Goal: Information Seeking & Learning: Learn about a topic

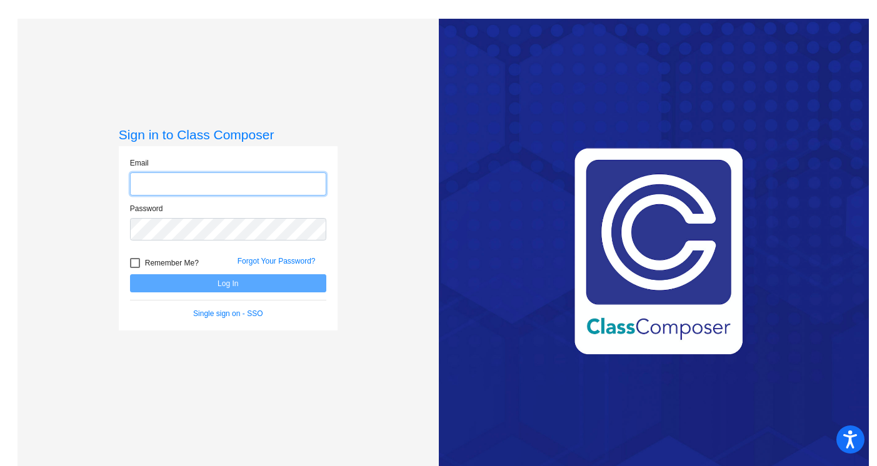
type input "[EMAIL_ADDRESS][DOMAIN_NAME]"
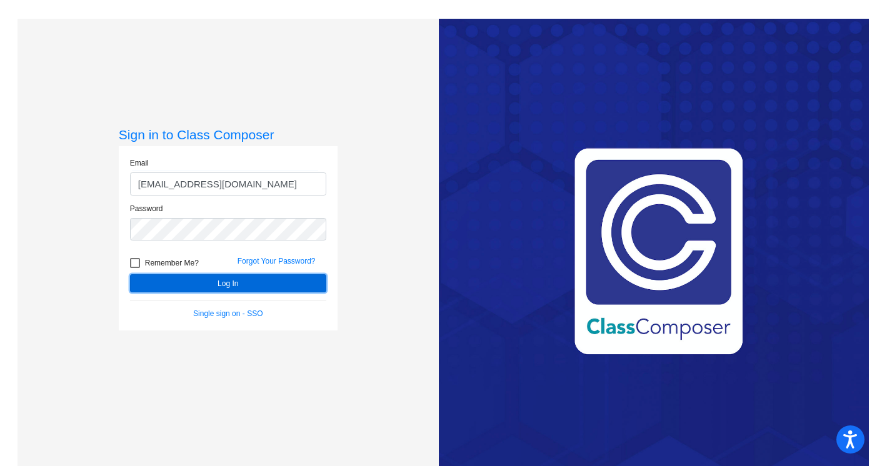
click at [256, 275] on button "Log In" at bounding box center [228, 284] width 196 height 18
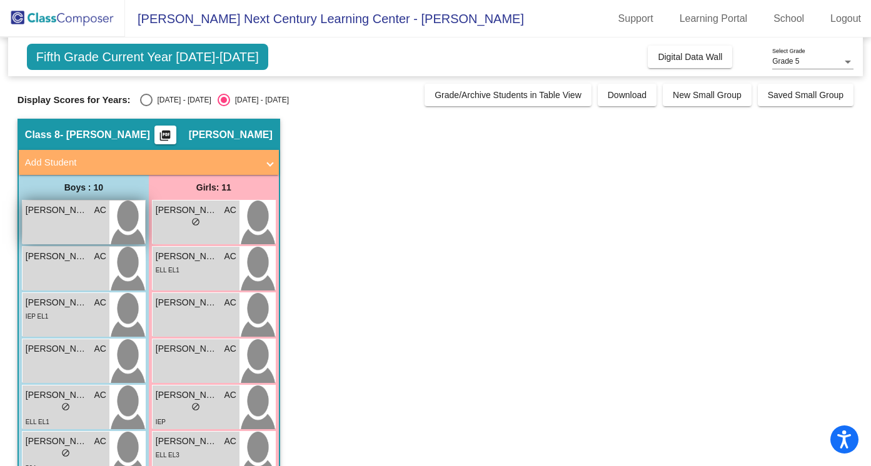
click at [49, 229] on div "[PERSON_NAME] AC lock do_not_disturb_alt" at bounding box center [66, 223] width 87 height 44
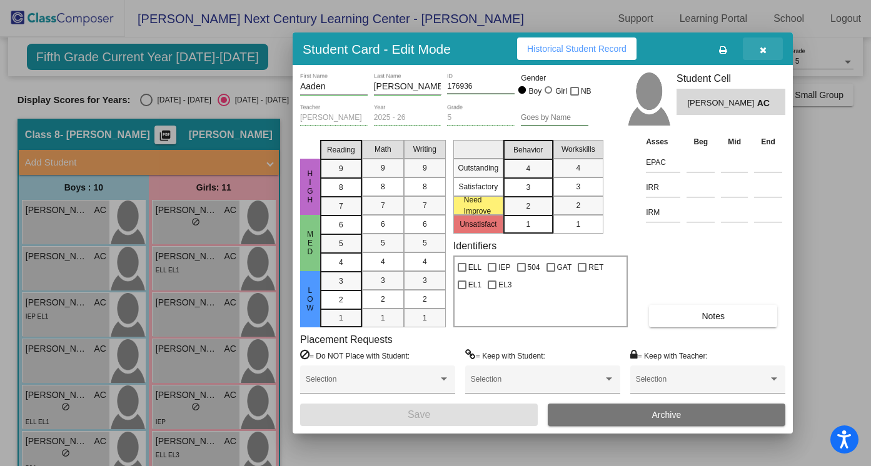
click at [769, 49] on button "button" at bounding box center [763, 49] width 40 height 23
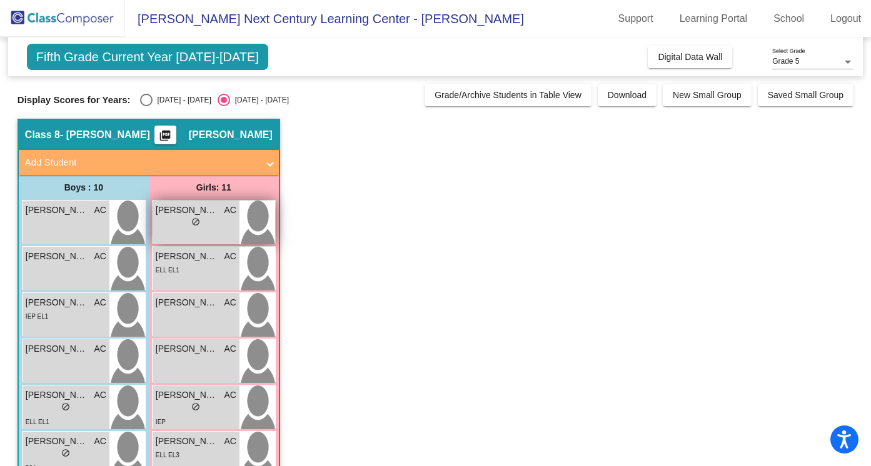
click at [205, 230] on div "[PERSON_NAME] lock do_not_disturb_alt" at bounding box center [196, 223] width 87 height 44
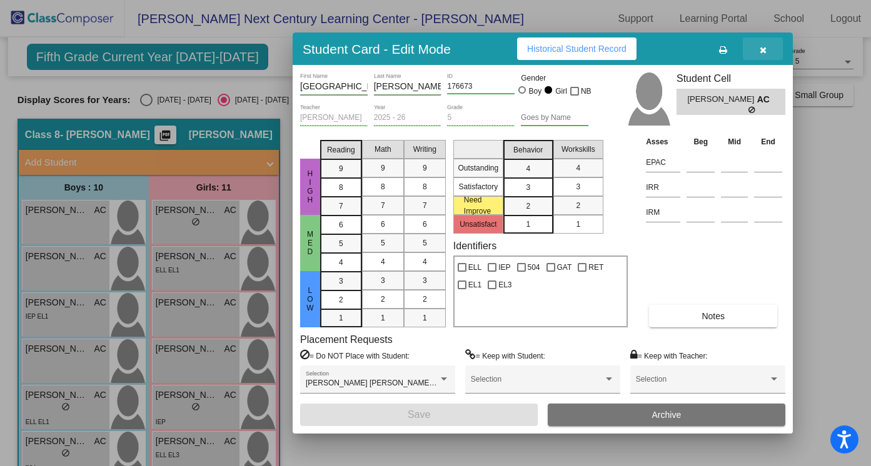
click at [759, 49] on button "button" at bounding box center [763, 49] width 40 height 23
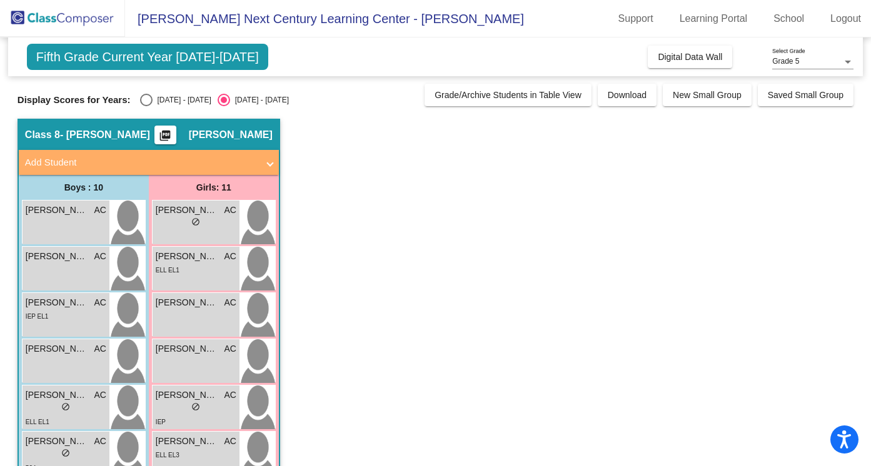
click at [153, 98] on div "[DATE] - [DATE]" at bounding box center [182, 99] width 59 height 11
click at [146, 106] on input "[DATE] - [DATE]" at bounding box center [146, 106] width 1 height 1
radio input "true"
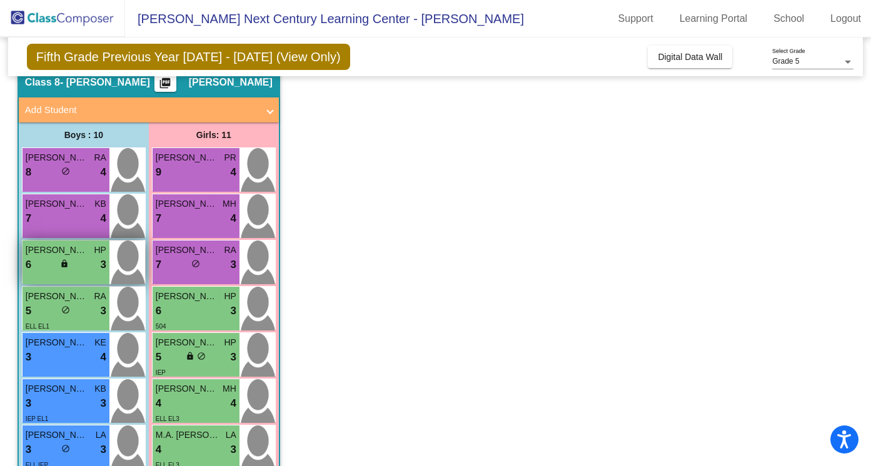
scroll to position [59, 0]
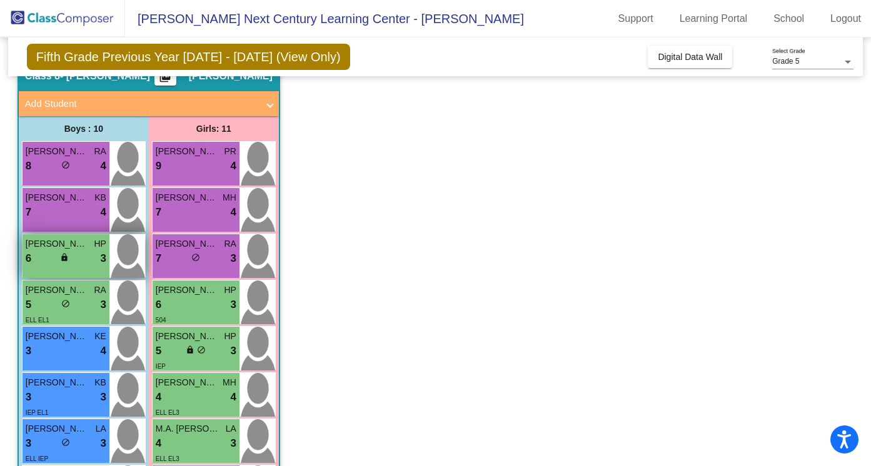
click at [79, 331] on span "[PERSON_NAME]" at bounding box center [57, 336] width 63 height 13
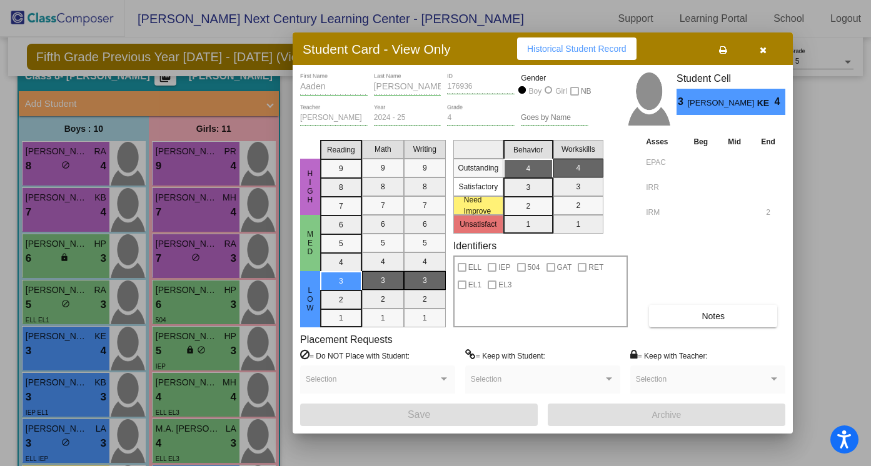
scroll to position [0, 0]
click at [699, 317] on button "Notes" at bounding box center [713, 316] width 128 height 23
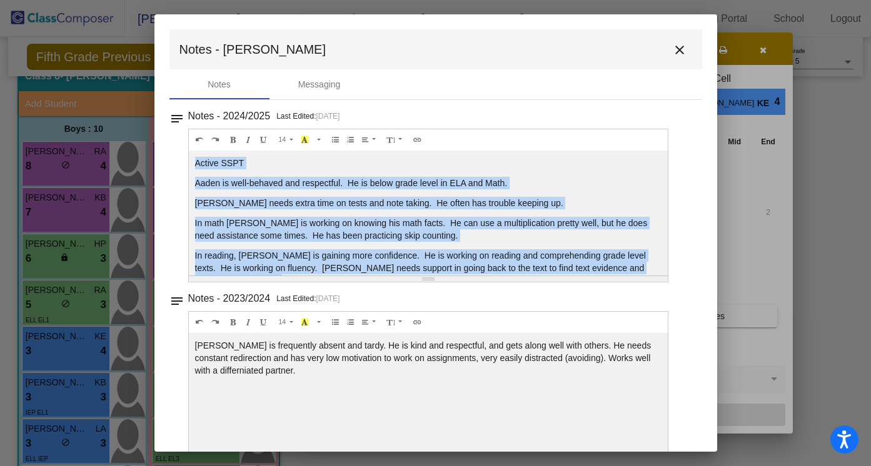
drag, startPoint x: 418, startPoint y: 259, endPoint x: 193, endPoint y: 169, distance: 242.5
click at [193, 169] on div "Active SSPT Aaden is well-behaved and respectful. He is below grade level in EL…" at bounding box center [429, 213] width 480 height 125
copy div "Active SSPT Aaden is well-behaved and respectful. He is below grade level in EL…"
click at [672, 58] on mat-icon "close" at bounding box center [679, 50] width 15 height 15
